Goal: Find specific page/section: Find specific page/section

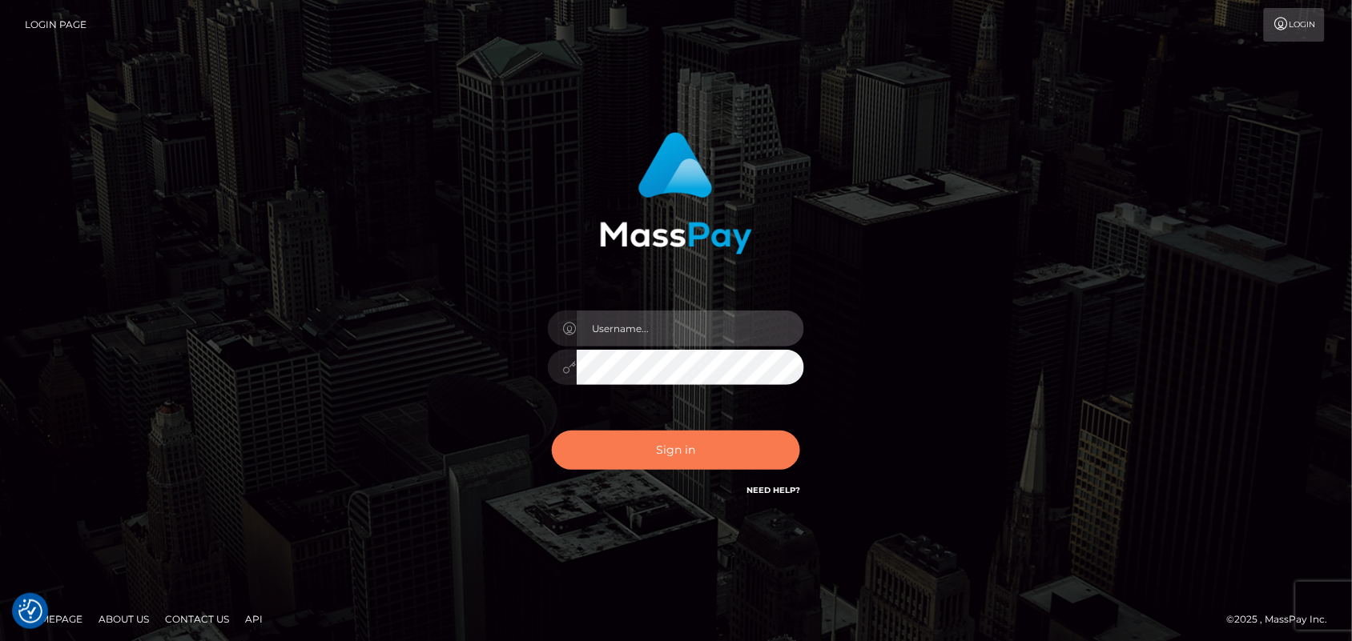
type input "[DOMAIN_NAME]"
click at [702, 465] on button "Sign in" at bounding box center [676, 450] width 248 height 39
type input "Pk.es"
click at [687, 454] on button "Sign in" at bounding box center [676, 450] width 248 height 39
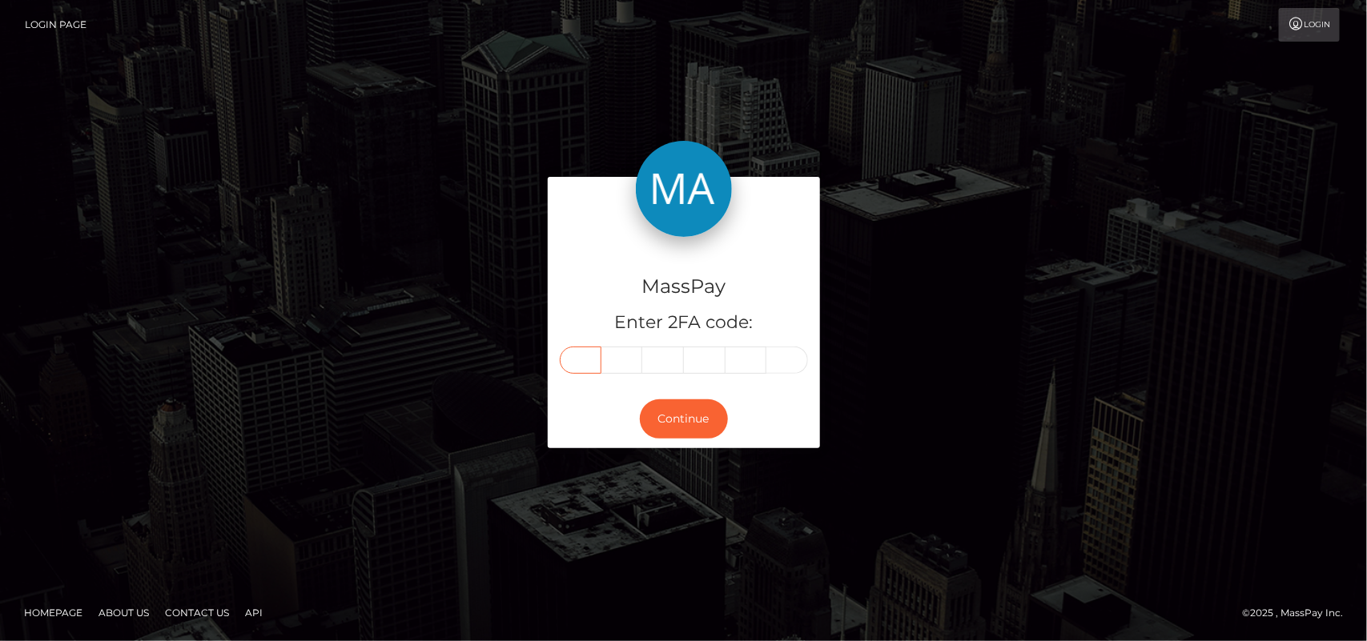
click at [577, 366] on input "text" at bounding box center [581, 360] width 42 height 27
type input "1"
type input "3"
type input "8"
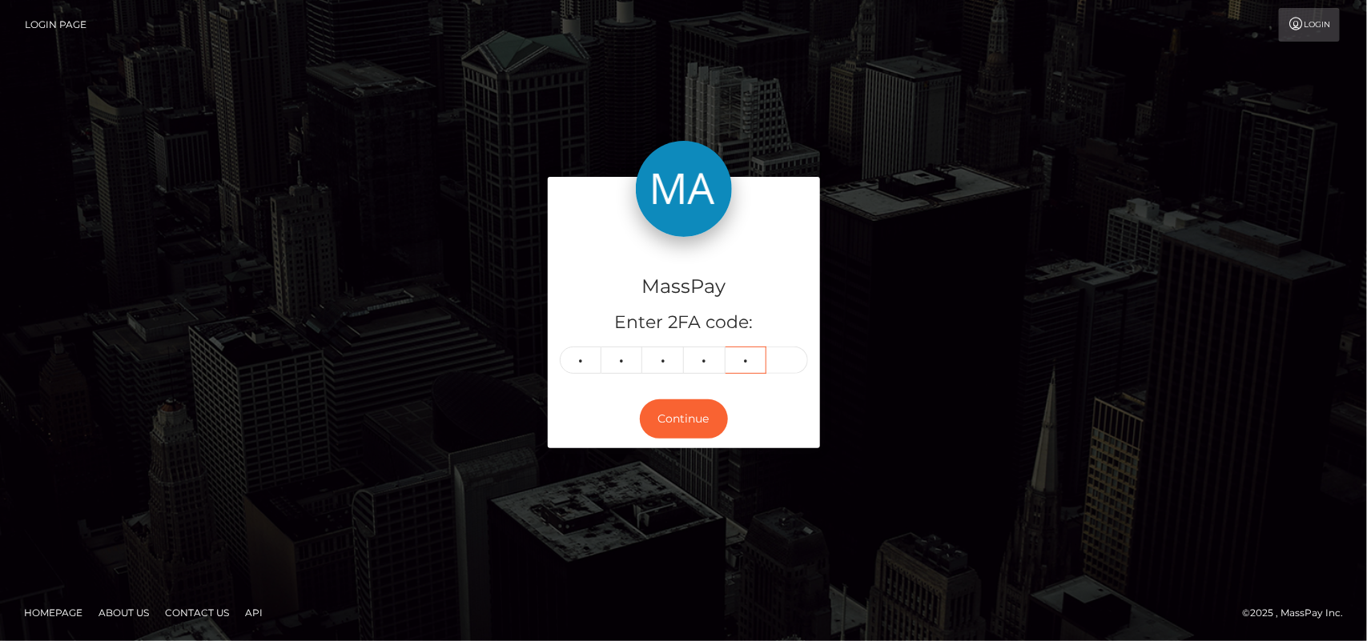
type input "1"
type input "7"
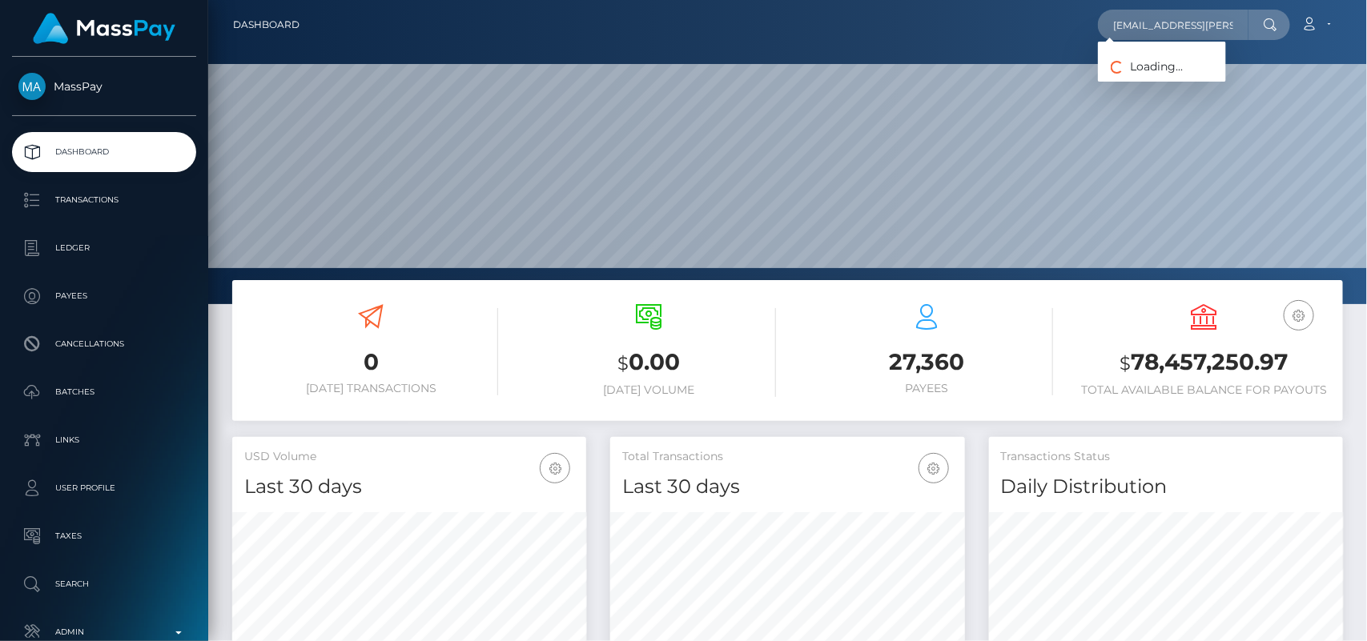
scroll to position [0, 33]
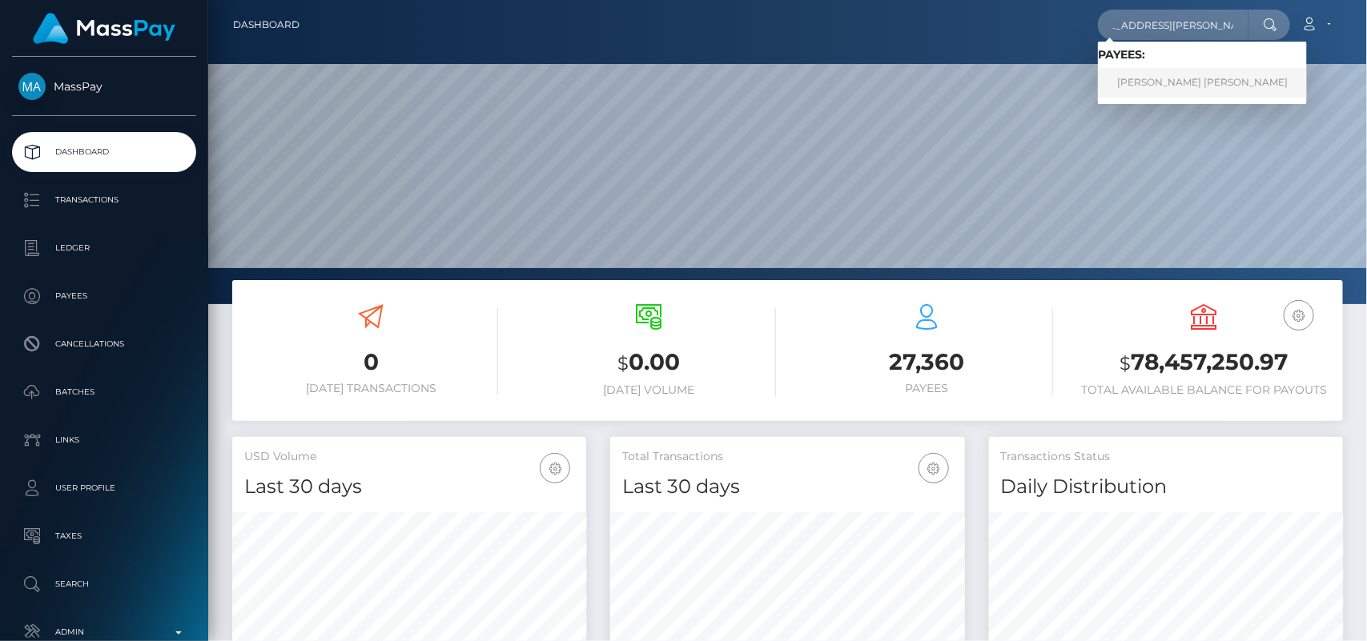
type input "[EMAIL_ADDRESS][PERSON_NAME][DOMAIN_NAME]"
click at [1146, 82] on link "Mary Grace Reyes Candelario" at bounding box center [1202, 83] width 209 height 30
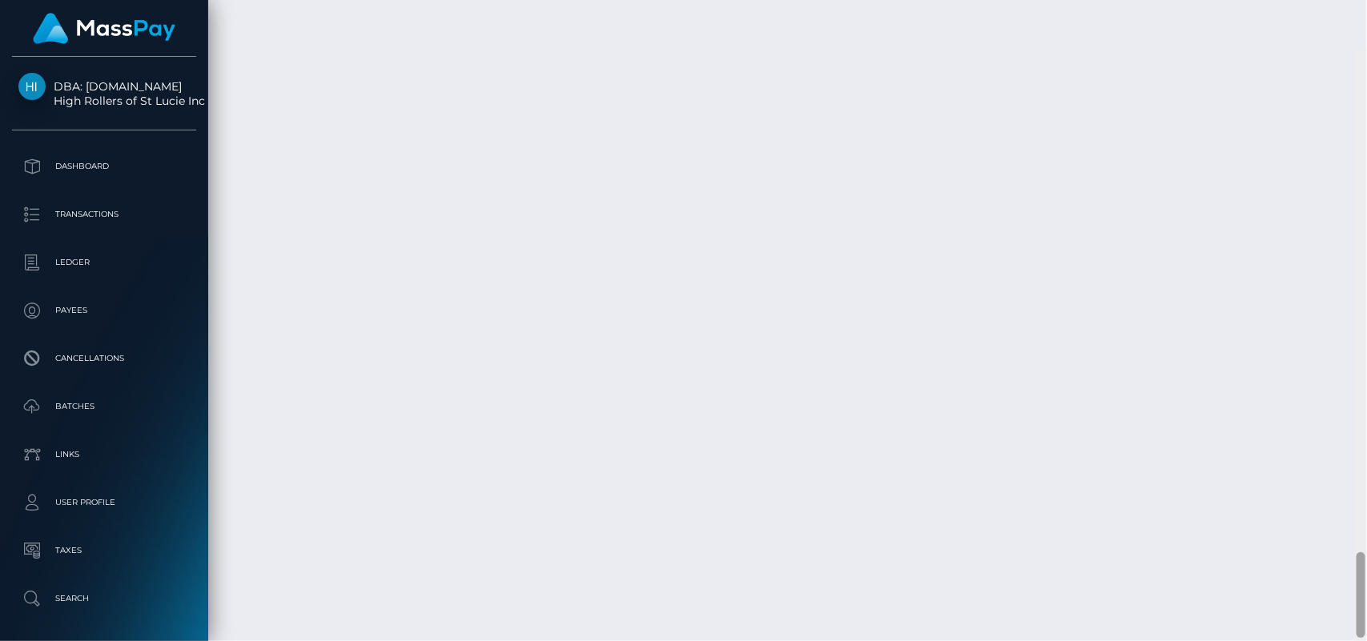
scroll to position [3798, 0]
drag, startPoint x: 1359, startPoint y: 89, endPoint x: 1366, endPoint y: 681, distance: 591.9
click at [1366, 641] on html "DBA: Luckyrush.io High Rollers of St Lucie Inc Dashboard Transactions Ledger Pa…" at bounding box center [683, 320] width 1367 height 641
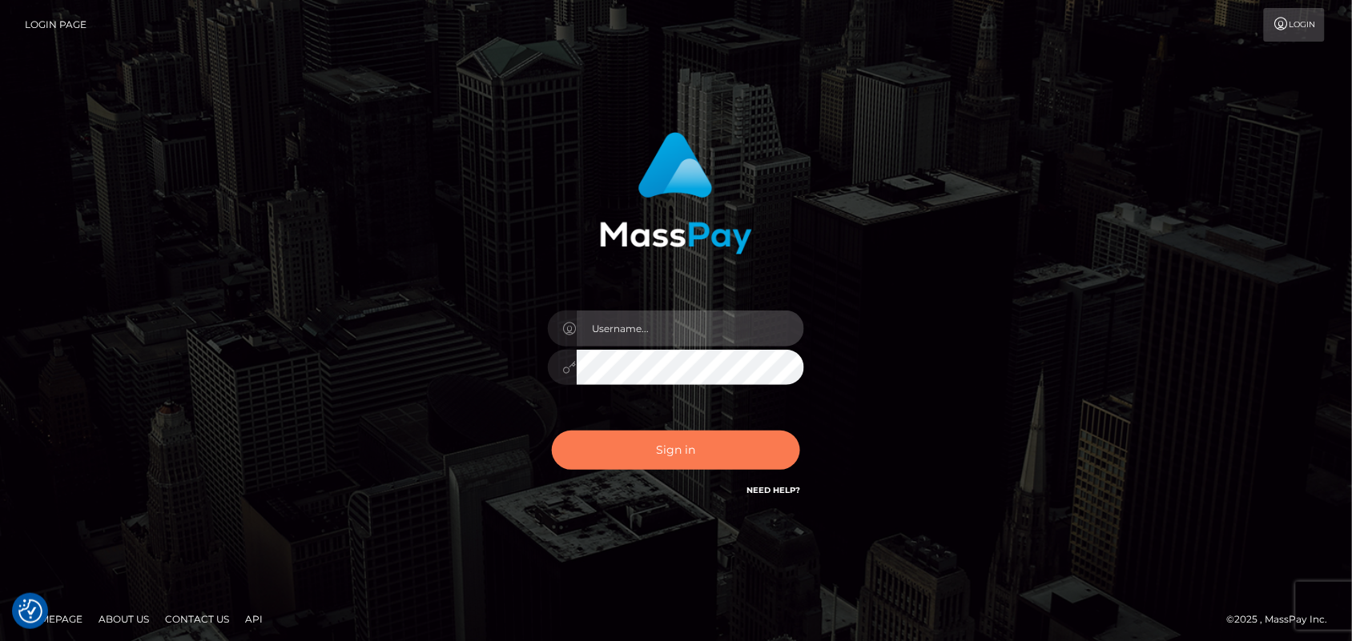
type input "Pk.es"
click at [693, 446] on button "Sign in" at bounding box center [676, 450] width 248 height 39
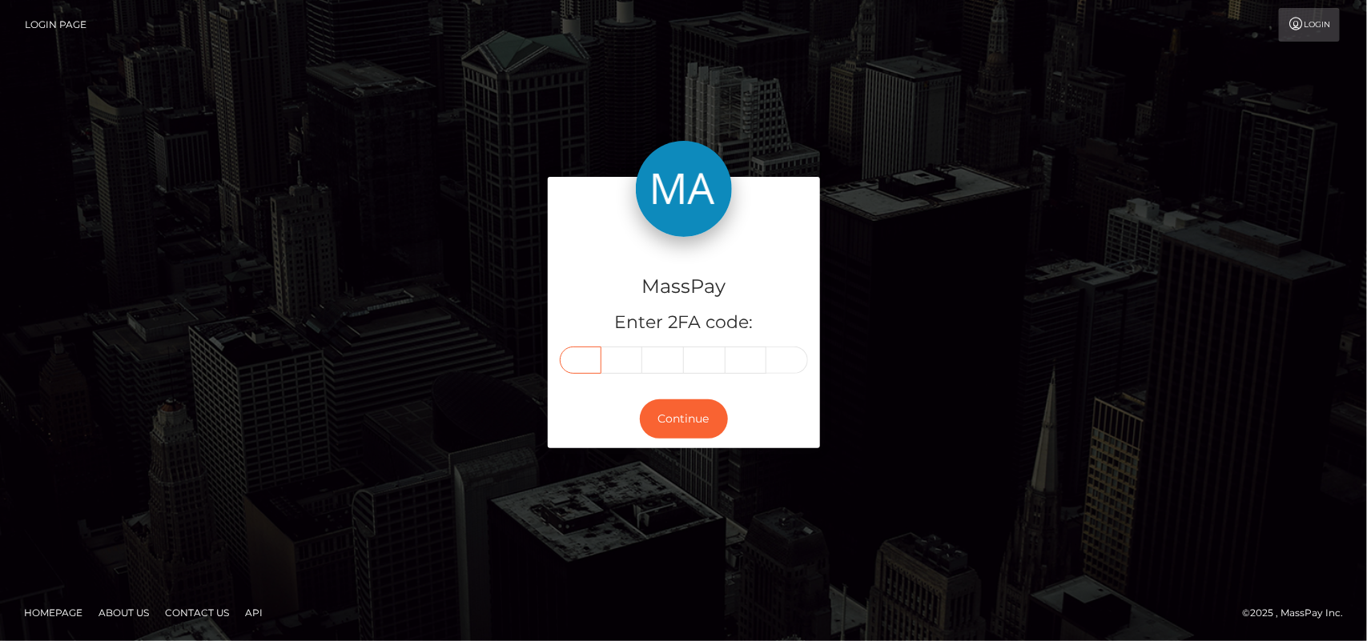
click at [582, 366] on input "text" at bounding box center [581, 360] width 42 height 27
type input "1"
type input "0"
type input "1"
type input "3"
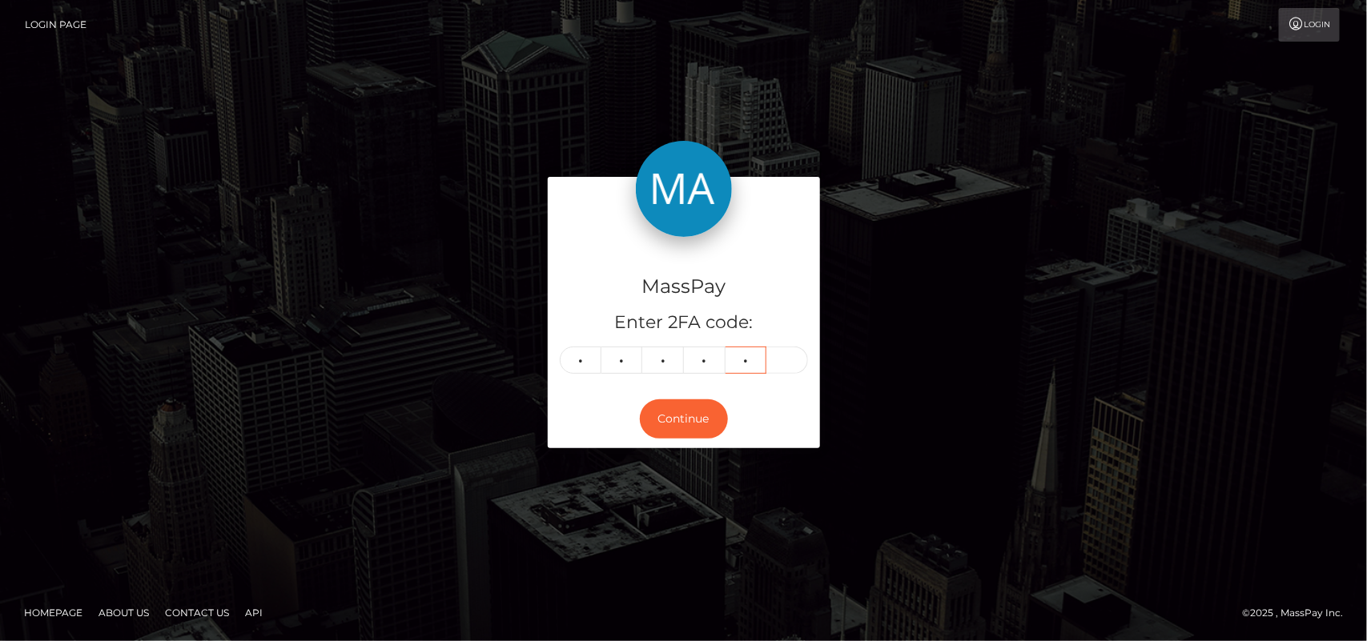
type input "2"
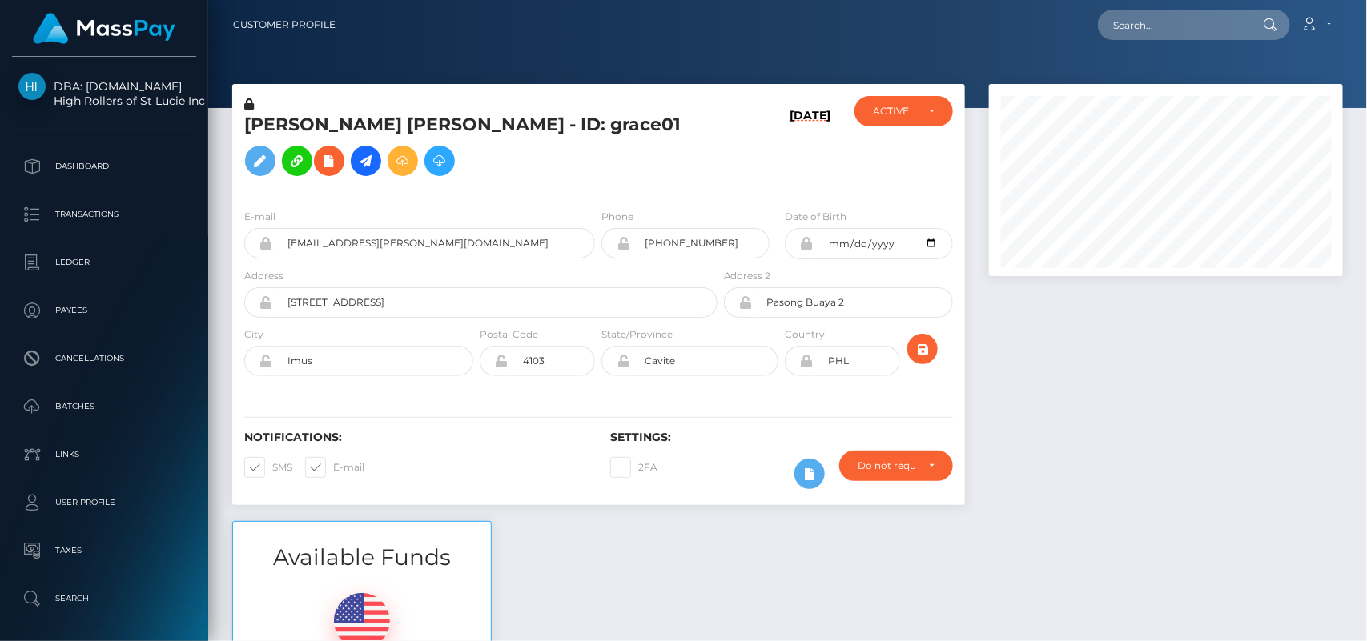
scroll to position [192, 354]
click at [1137, 36] on input "text" at bounding box center [1173, 25] width 151 height 30
paste input "infonemna@gmail.com"
type input "infonemna@gmail.com"
click at [1140, 76] on div at bounding box center [787, 54] width 1159 height 108
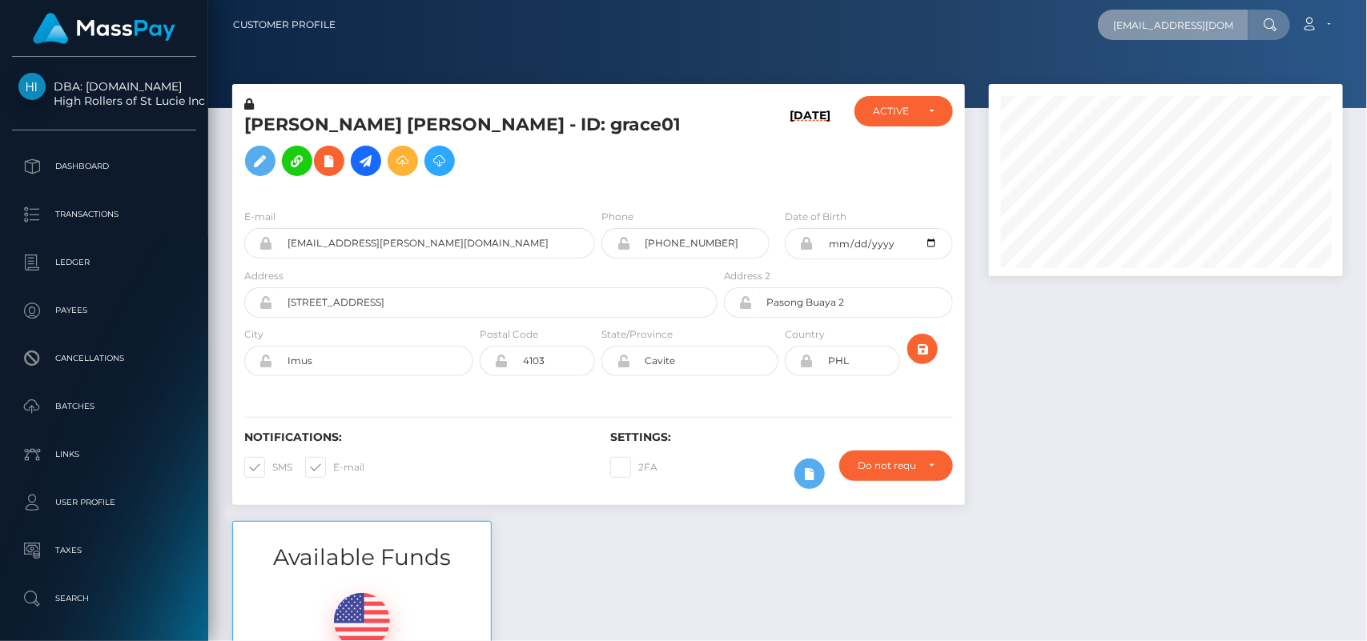
click at [1235, 25] on input "infonemna@gmail.com" at bounding box center [1173, 25] width 151 height 30
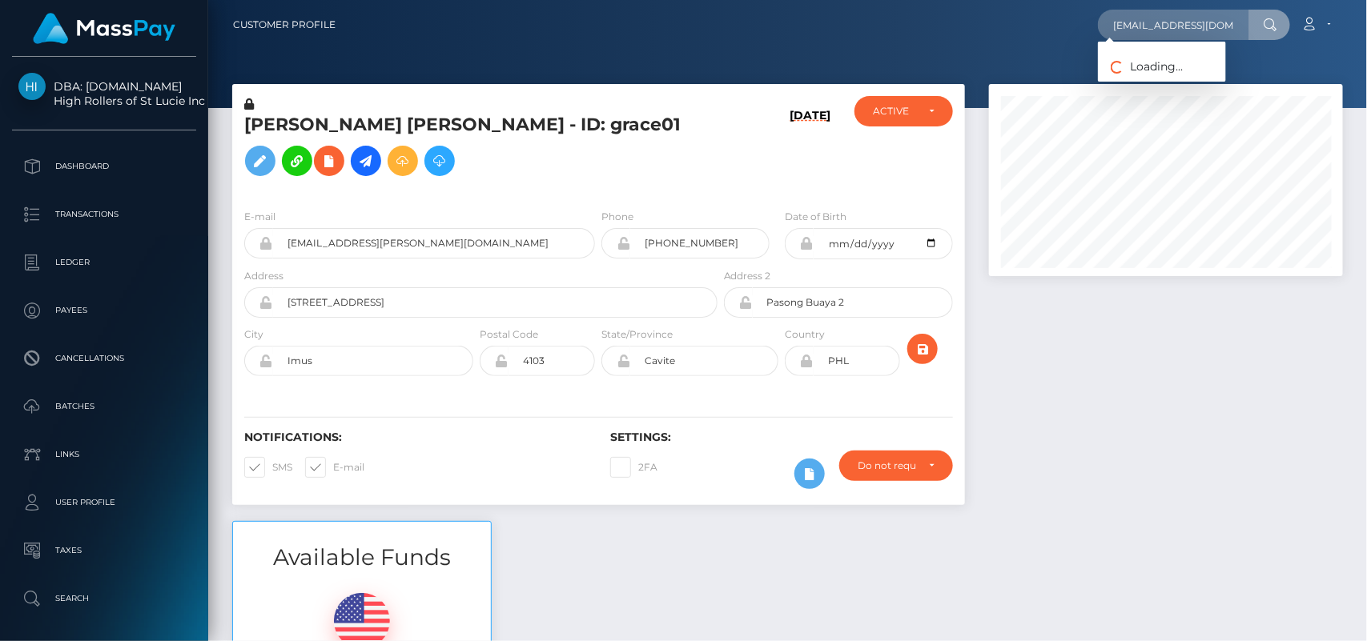
click at [1038, 57] on div at bounding box center [787, 54] width 1159 height 108
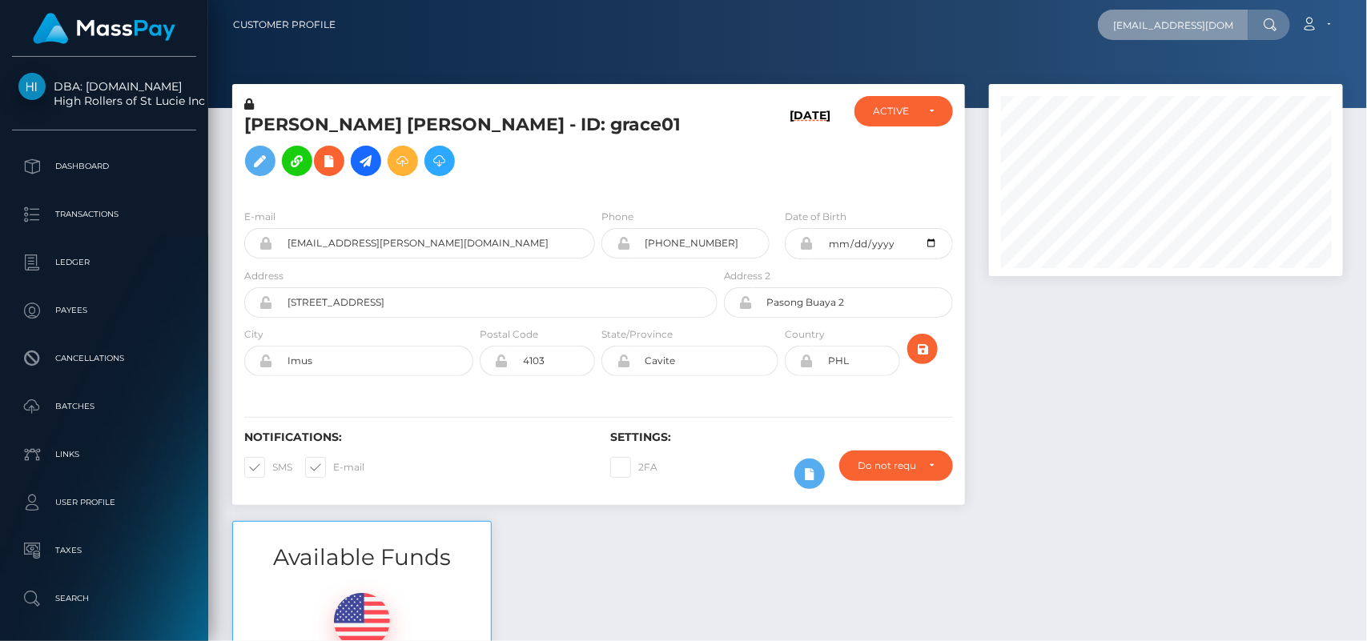
click at [1132, 26] on input "infonemna@gmail.com" at bounding box center [1173, 25] width 151 height 30
paste input "dreamsweetbakes@gmail.com"
type input "dreamsweetbakes@gmail.com"
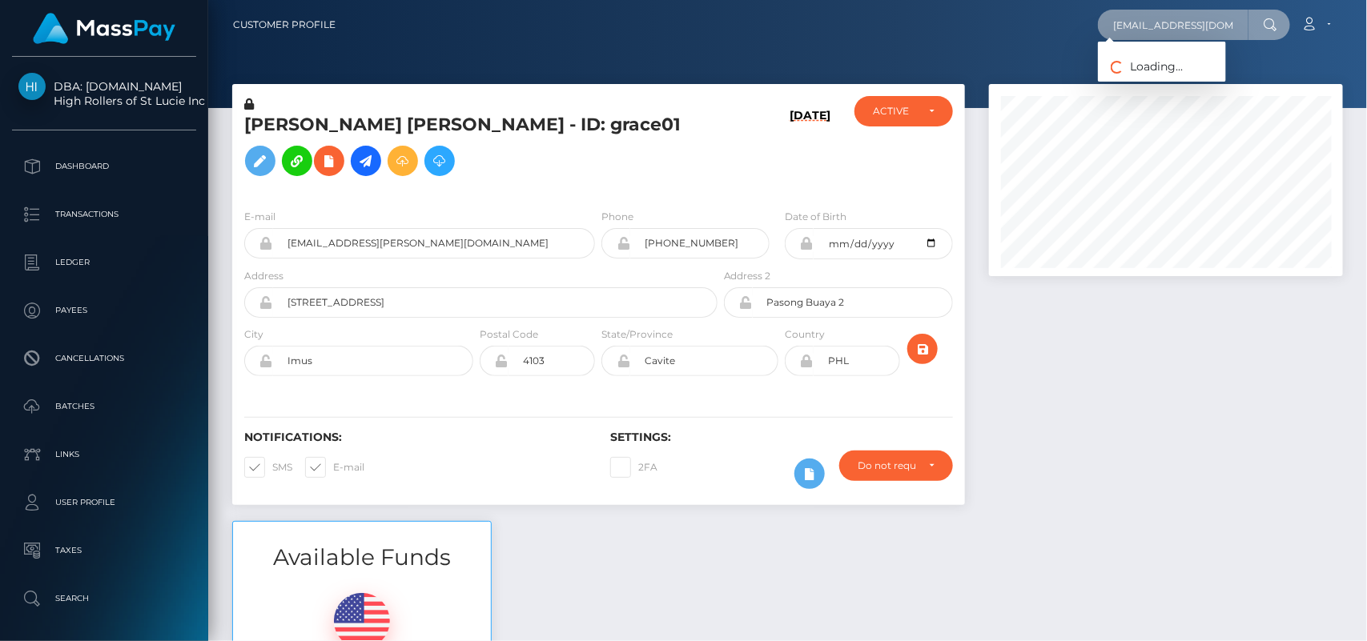
scroll to position [0, 30]
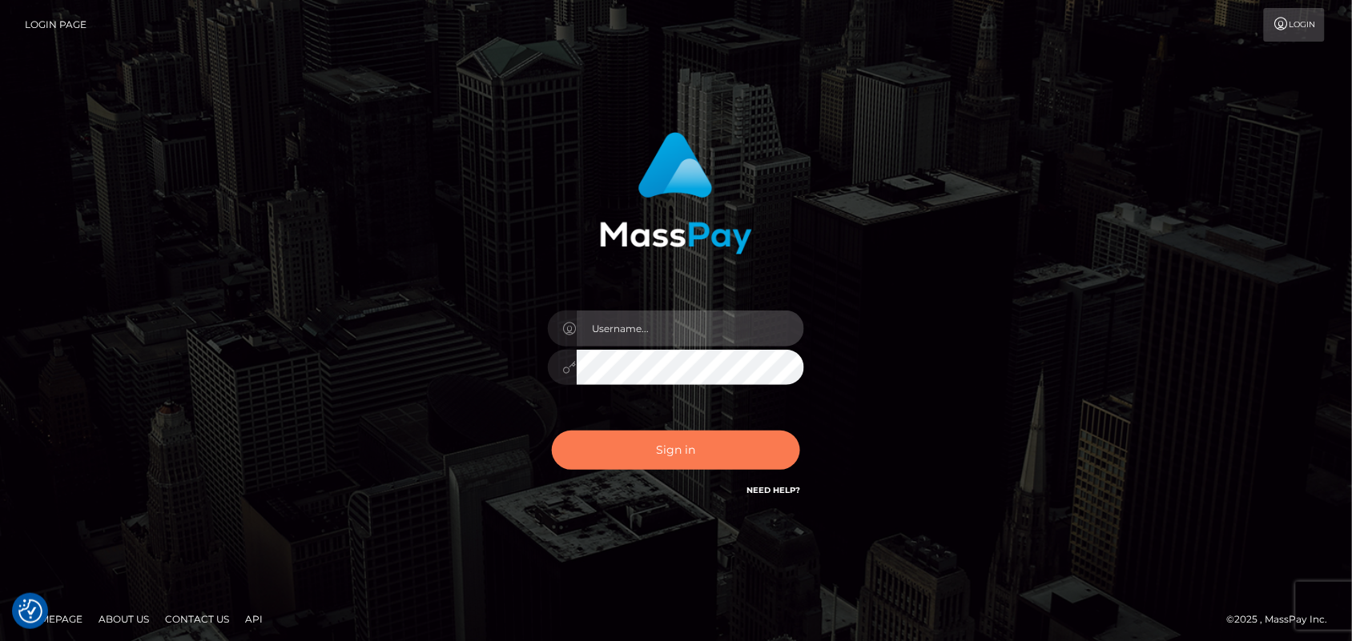
type input "Pk.es"
click at [713, 437] on button "Sign in" at bounding box center [676, 450] width 248 height 39
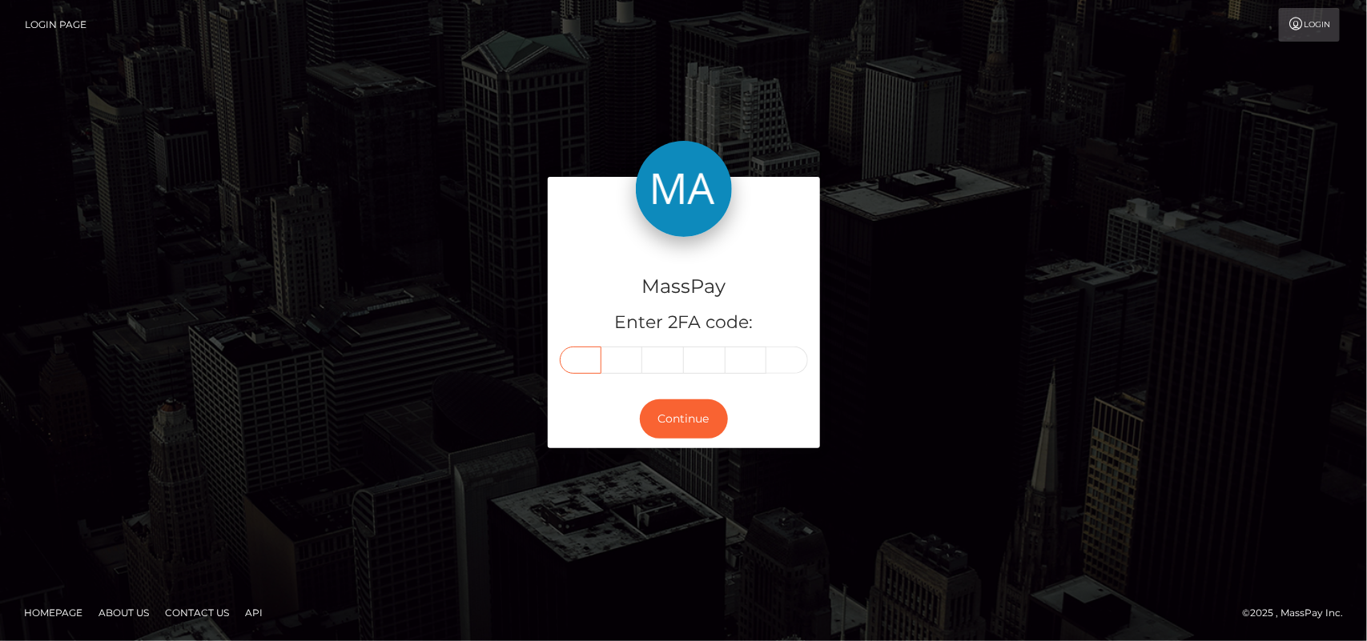
click at [579, 356] on input "text" at bounding box center [581, 360] width 42 height 27
type input "3"
type input "1"
type input "8"
type input "6"
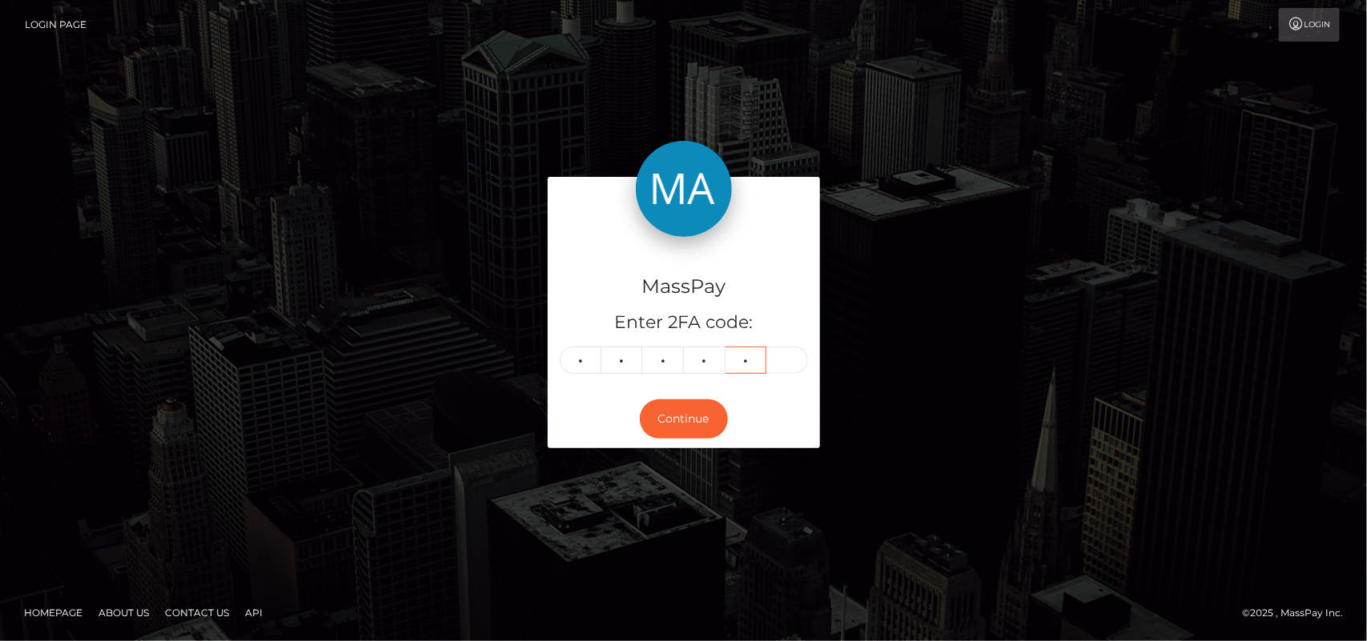
type input "9"
type input "3"
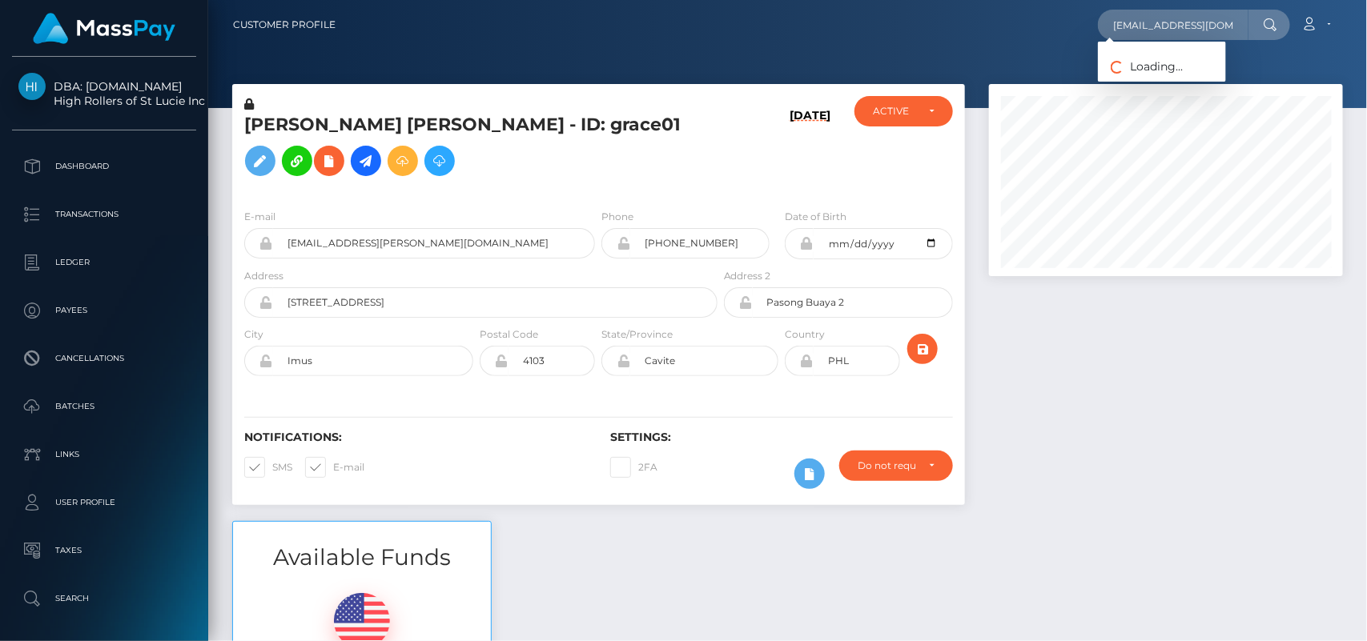
scroll to position [0, 30]
type input "[EMAIL_ADDRESS][DOMAIN_NAME]"
click at [1136, 80] on link "FantasiFeet" at bounding box center [1162, 83] width 128 height 30
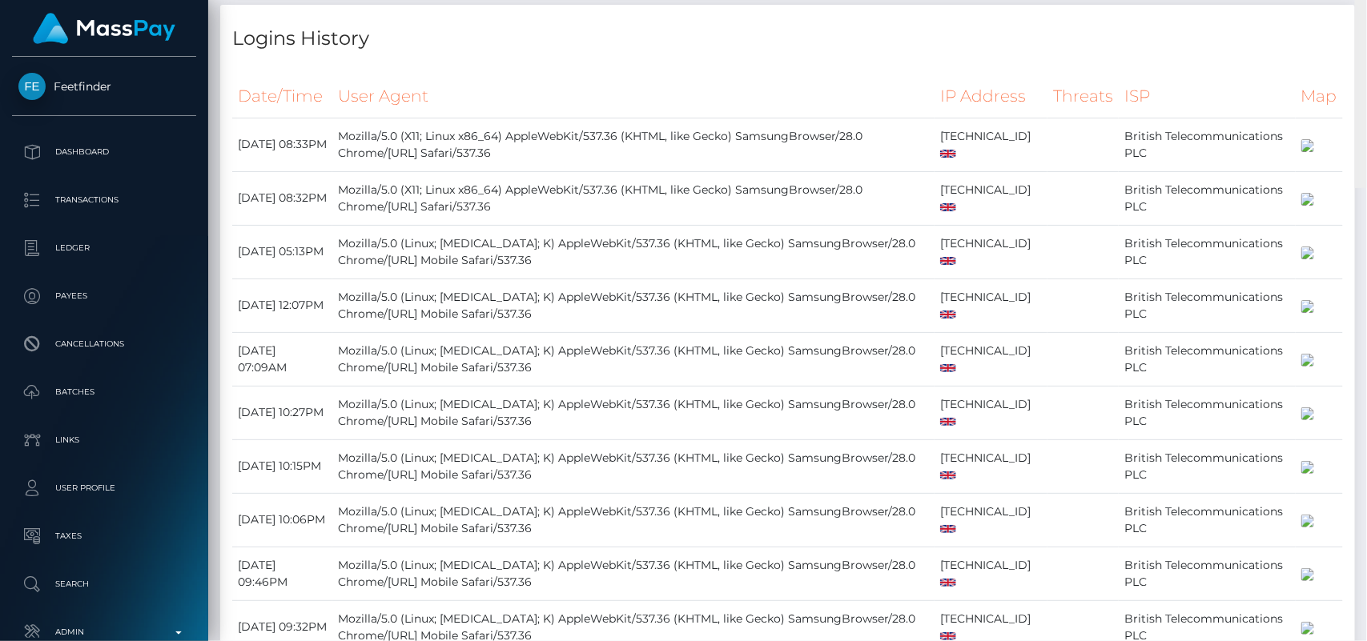
scroll to position [1301, 0]
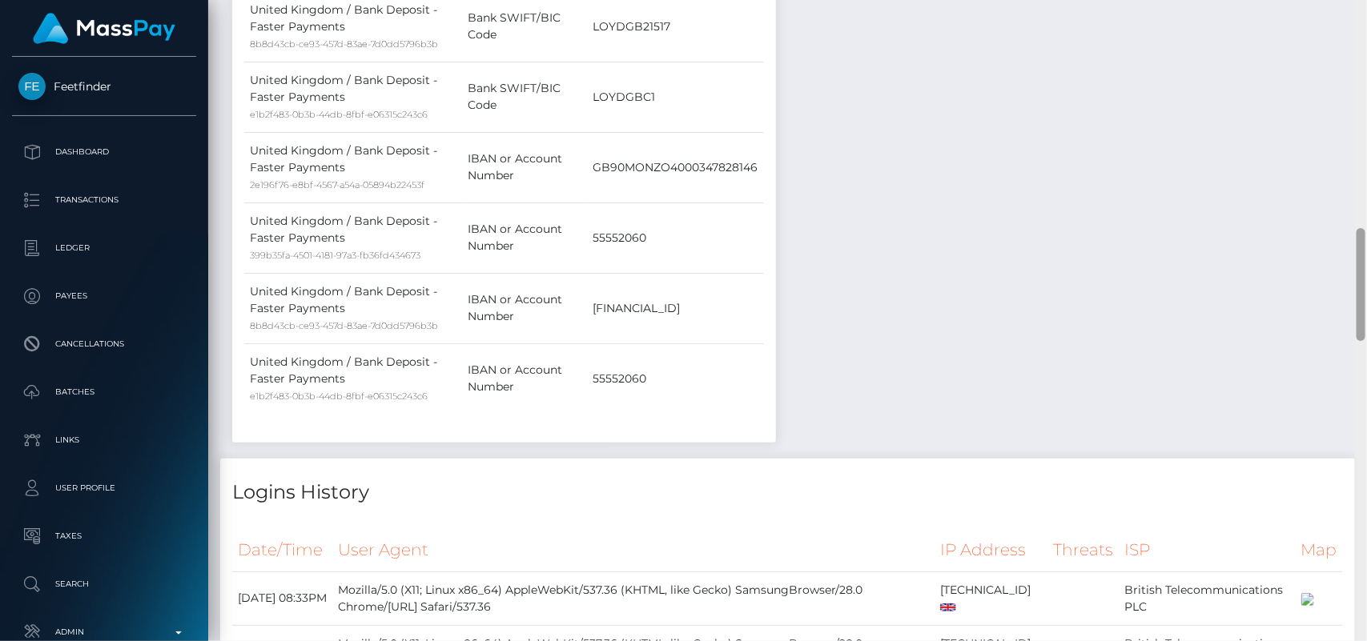
drag, startPoint x: 1362, startPoint y: 94, endPoint x: 1366, endPoint y: 293, distance: 199.5
click at [1366, 293] on div at bounding box center [1361, 321] width 12 height 642
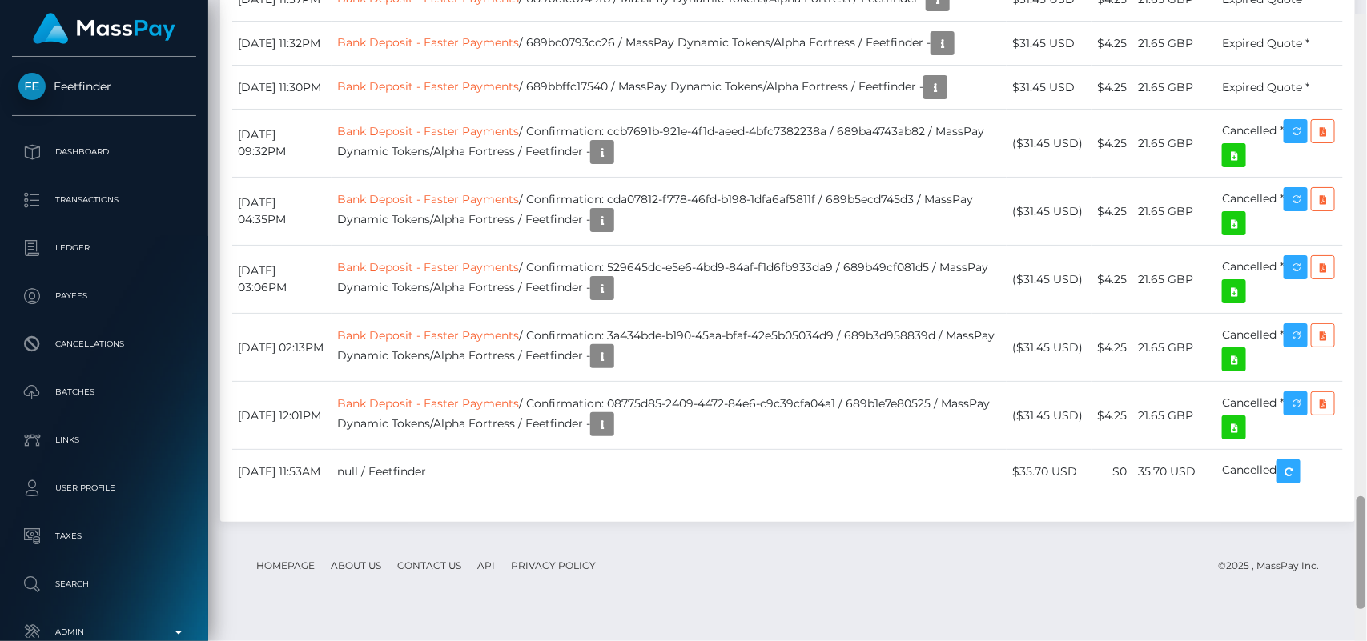
scroll to position [2684, 0]
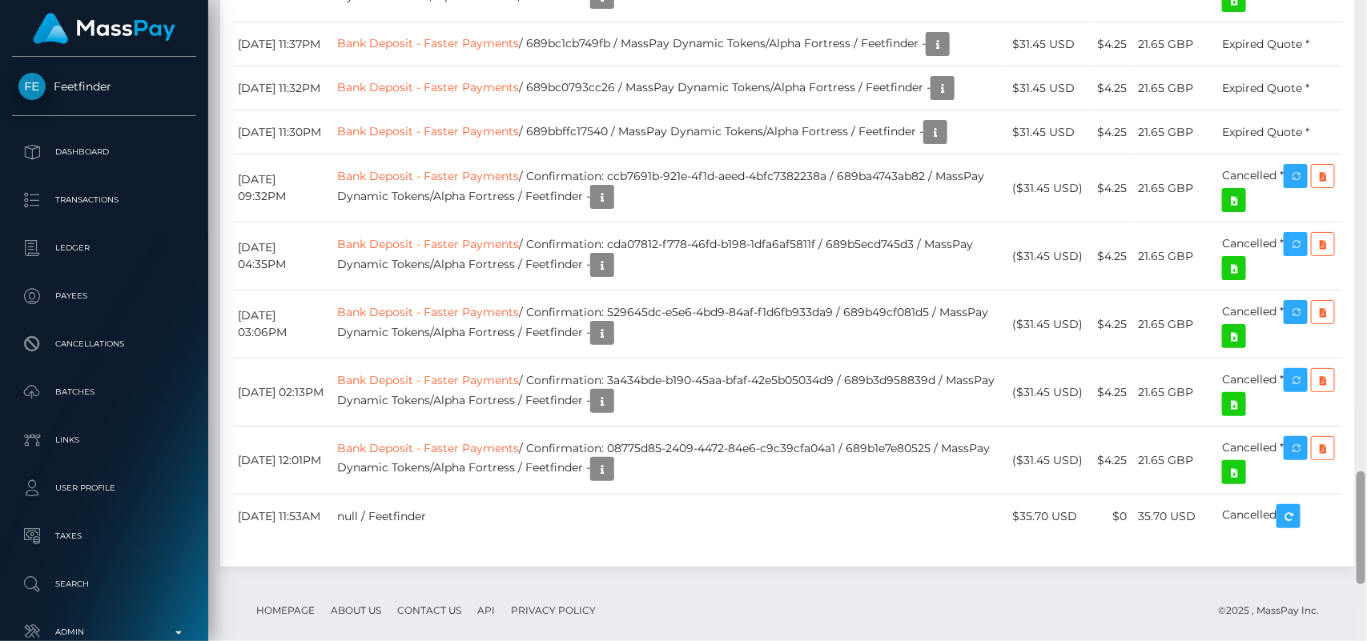
drag, startPoint x: 1362, startPoint y: 317, endPoint x: 1360, endPoint y: 561, distance: 243.5
click at [1360, 561] on div at bounding box center [1361, 528] width 9 height 113
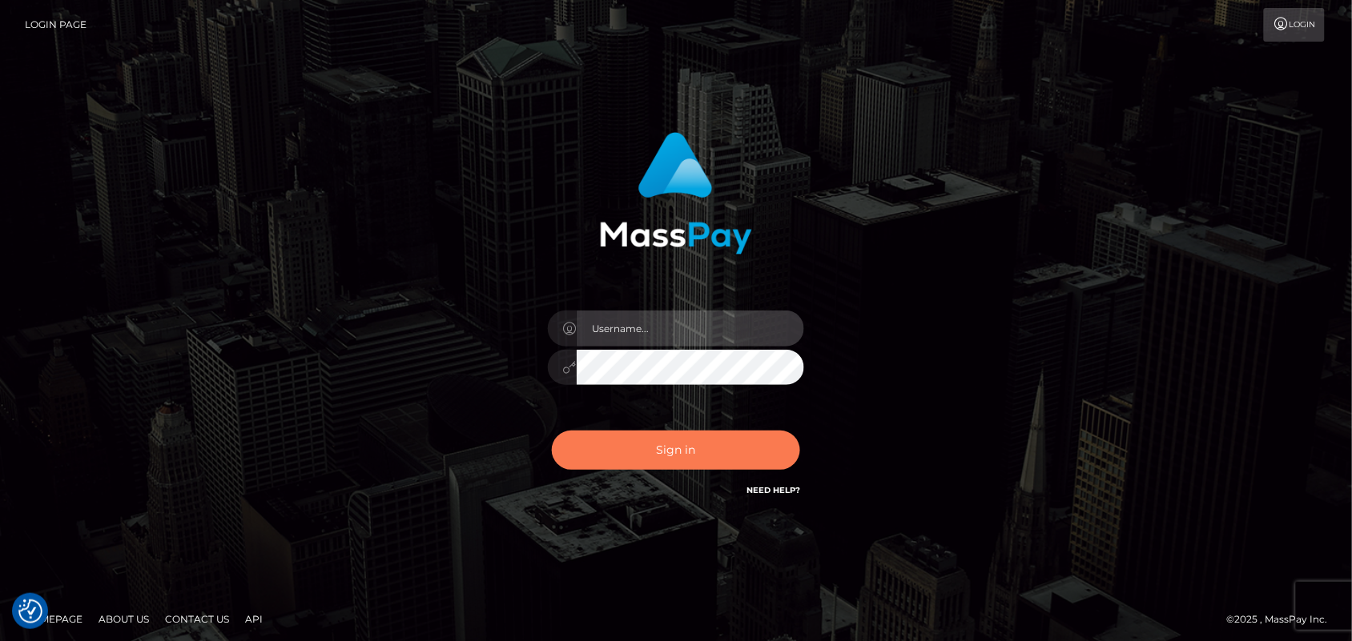
type input "[DOMAIN_NAME]"
click at [686, 447] on button "Sign in" at bounding box center [676, 450] width 248 height 39
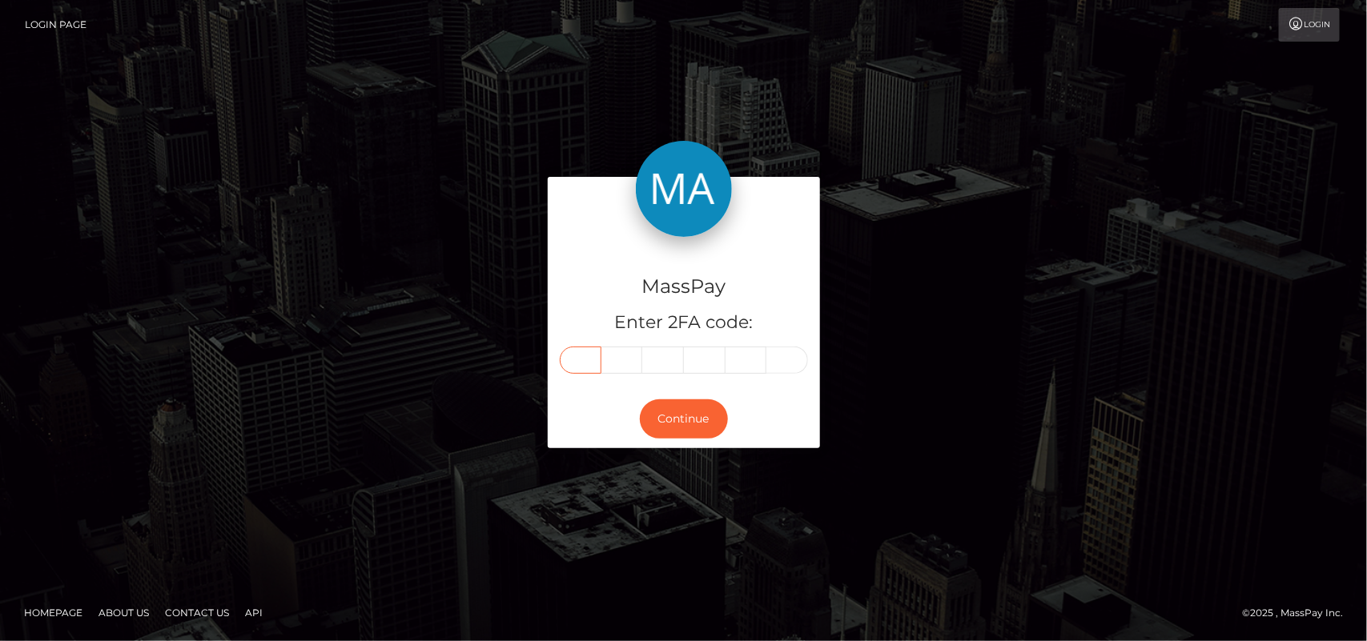
click at [573, 362] on input "text" at bounding box center [581, 360] width 42 height 27
type input "3"
type input "4"
type input "1"
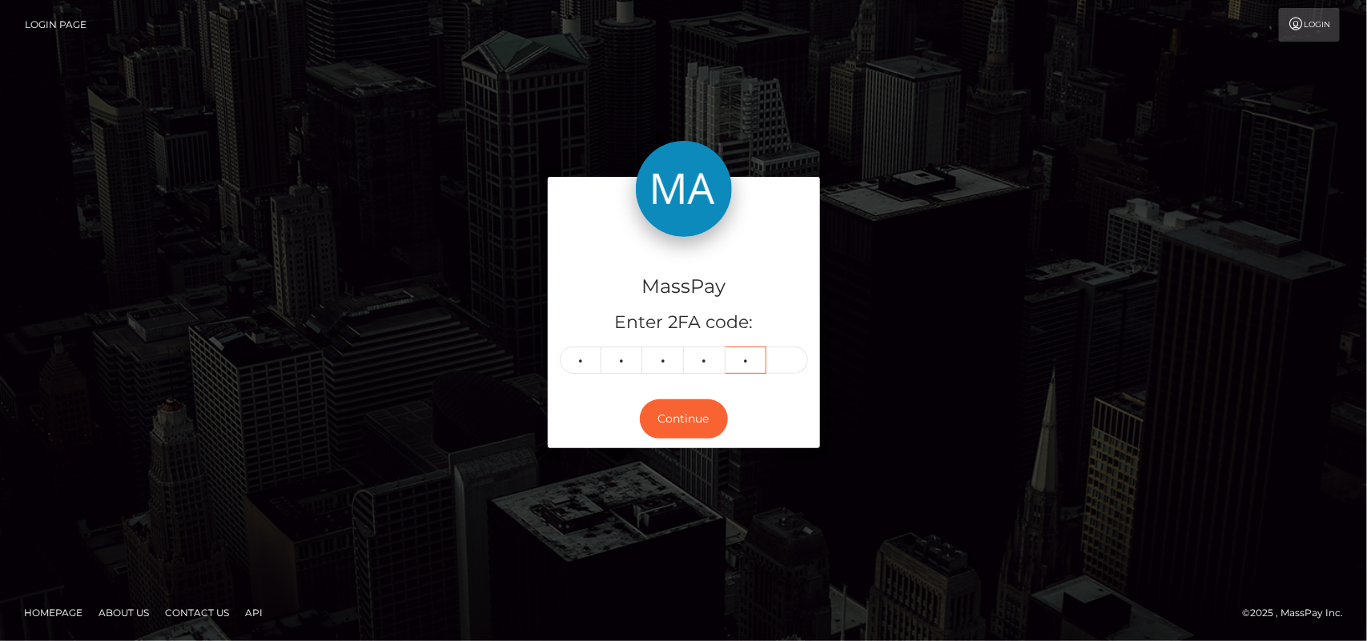
type input "8"
type input "2"
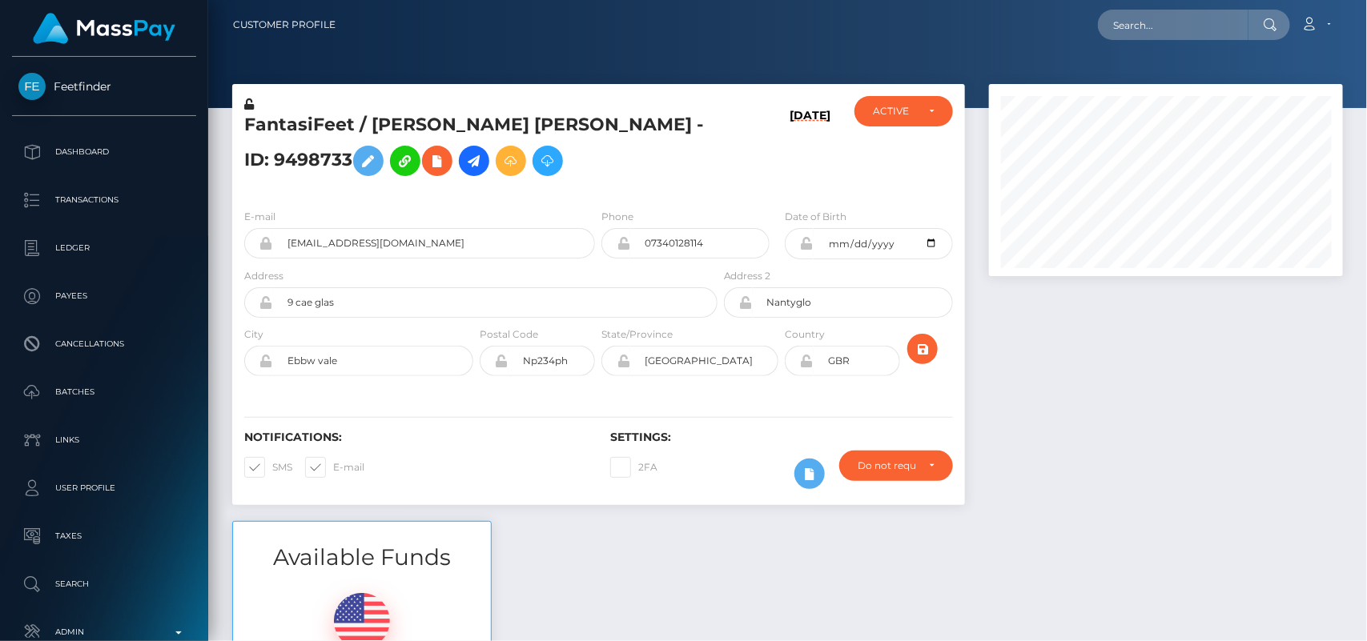
scroll to position [192, 354]
click at [1157, 26] on input "text" at bounding box center [1173, 25] width 151 height 30
paste input "[EMAIL_ADDRESS][DOMAIN_NAME]"
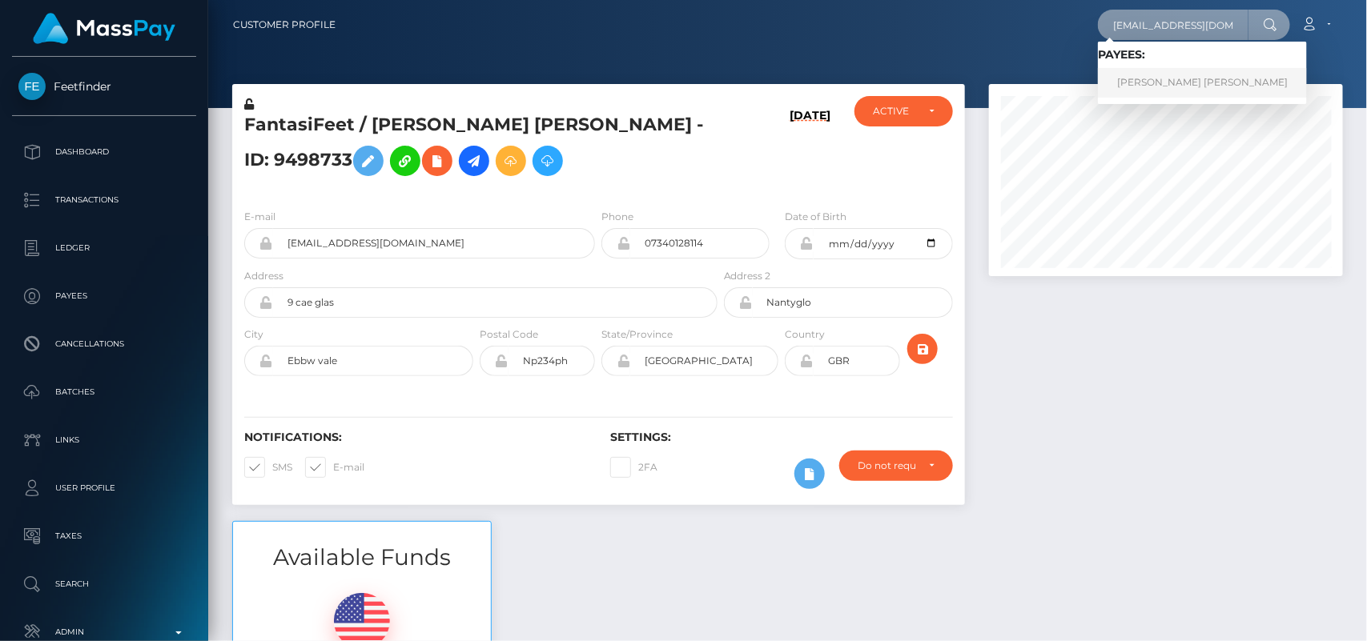
type input "[EMAIL_ADDRESS][DOMAIN_NAME]"
click at [1136, 90] on link "[PERSON_NAME] [PERSON_NAME]" at bounding box center [1202, 83] width 209 height 30
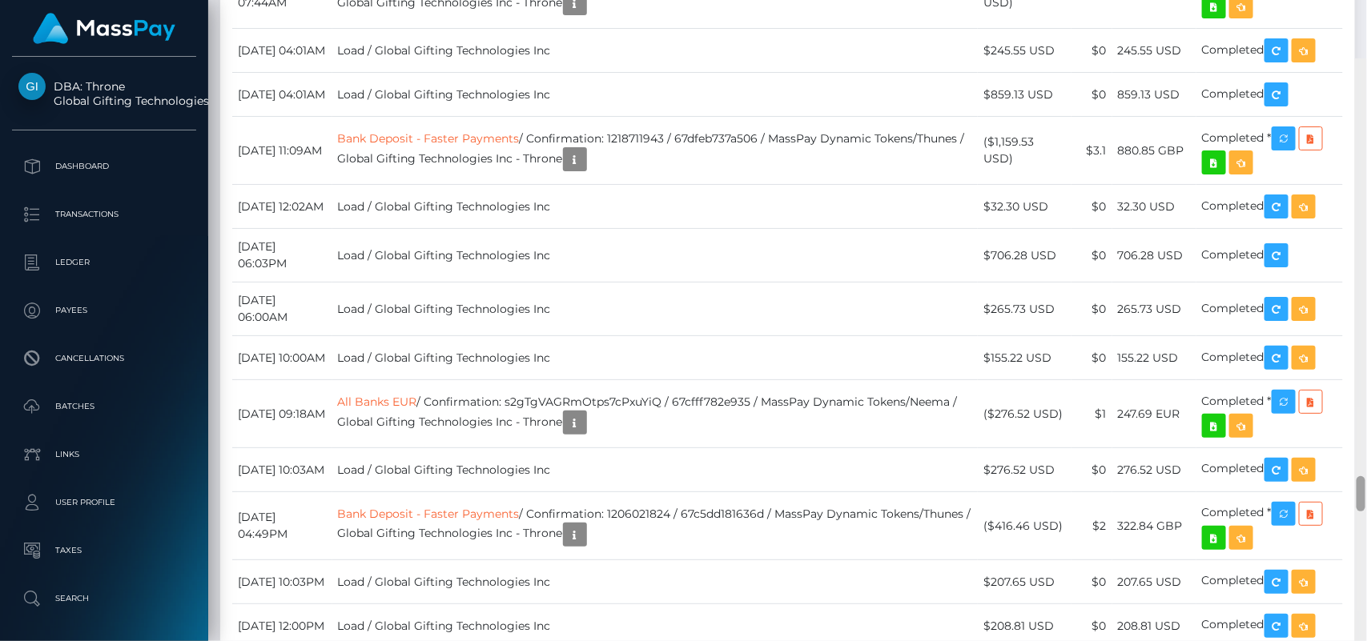
drag, startPoint x: 1362, startPoint y: 38, endPoint x: 1365, endPoint y: 433, distance: 394.8
click at [1365, 477] on div at bounding box center [1361, 494] width 9 height 35
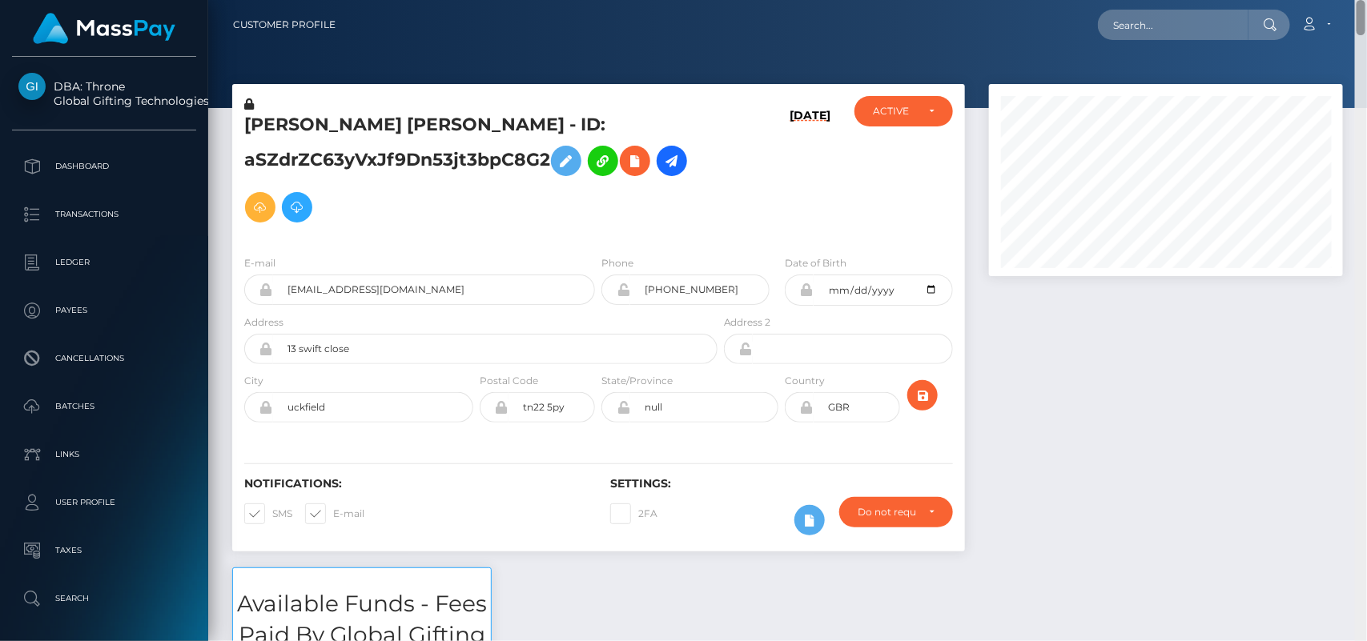
drag, startPoint x: 1362, startPoint y: 435, endPoint x: 1347, endPoint y: 8, distance: 427.1
click at [1347, 8] on div "Customer Profile Loading... Loading..." at bounding box center [787, 320] width 1159 height 641
